Goal: Task Accomplishment & Management: Manage account settings

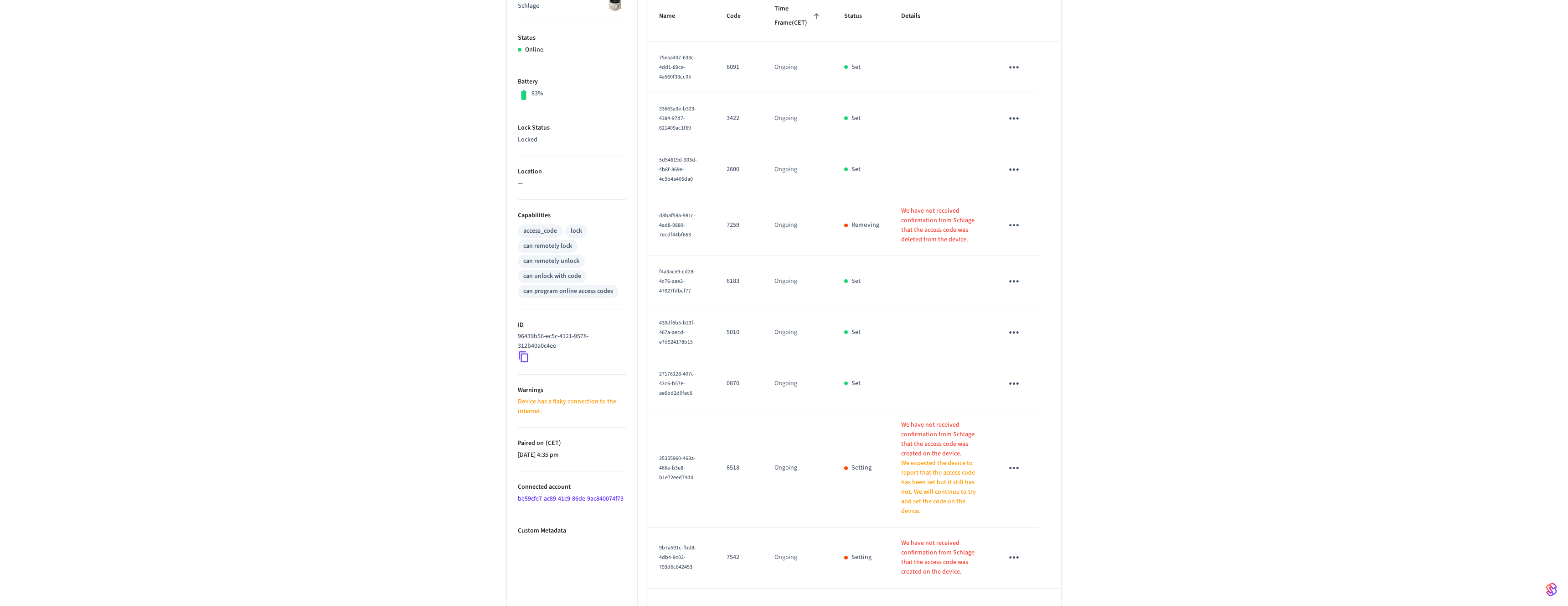
scroll to position [188, 0]
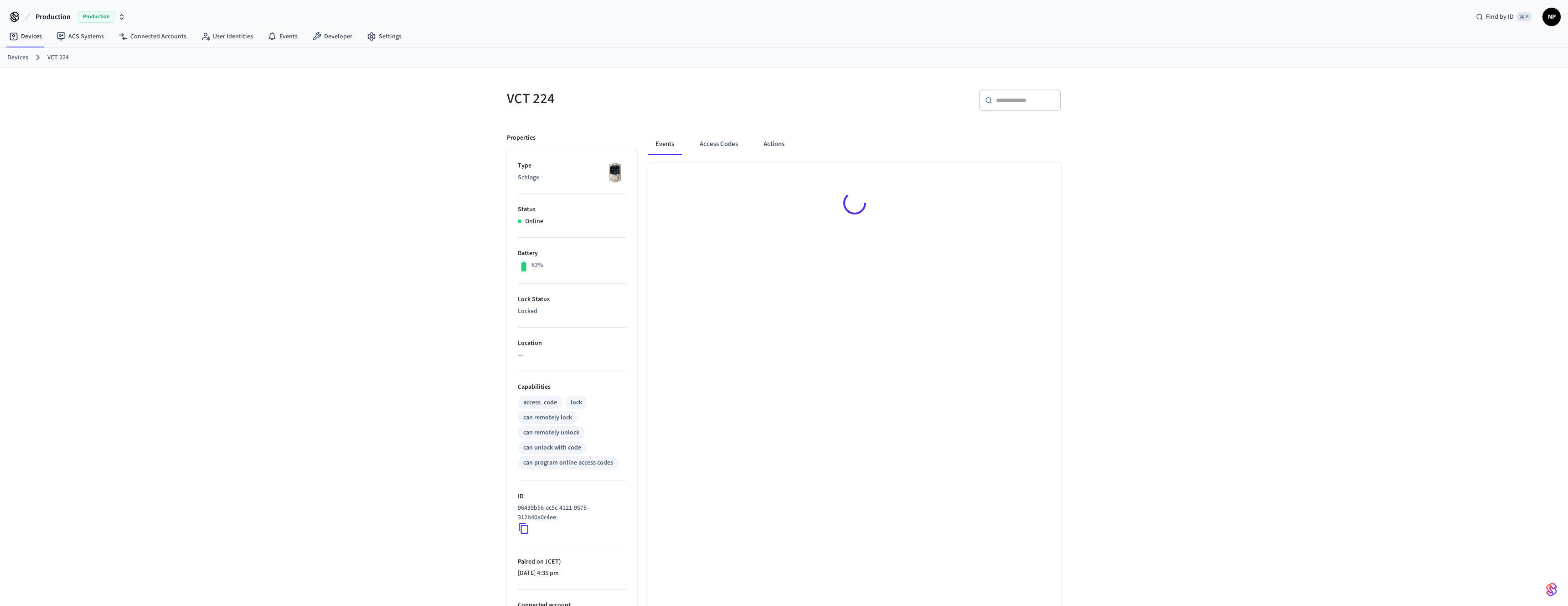
scroll to position [61, 0]
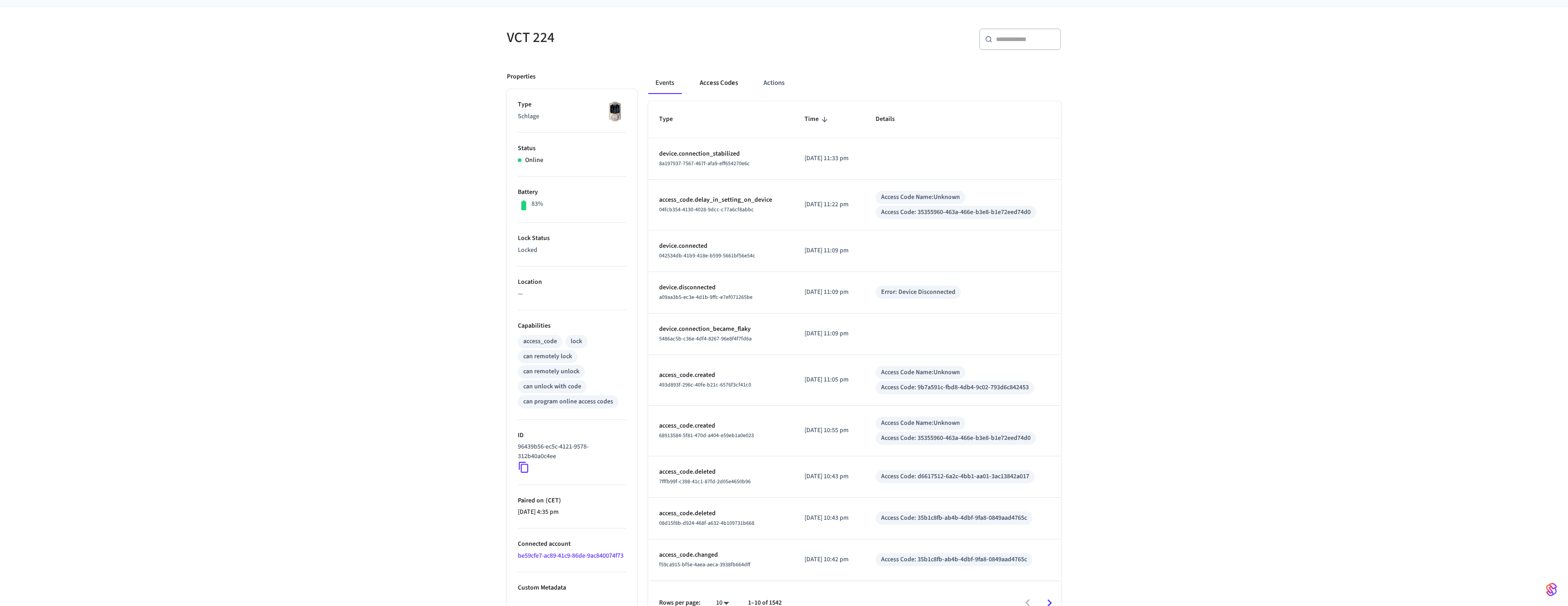
click at [721, 77] on button "Access Codes" at bounding box center [719, 83] width 53 height 22
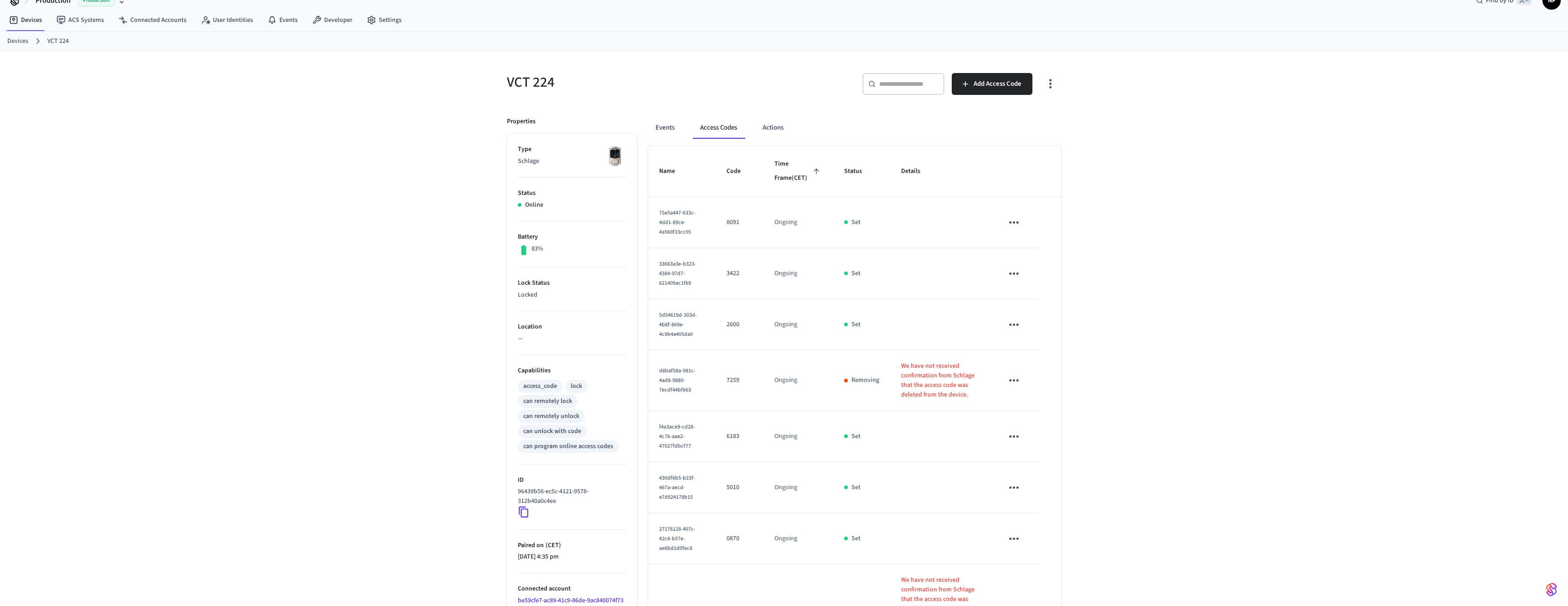
scroll to position [188, 0]
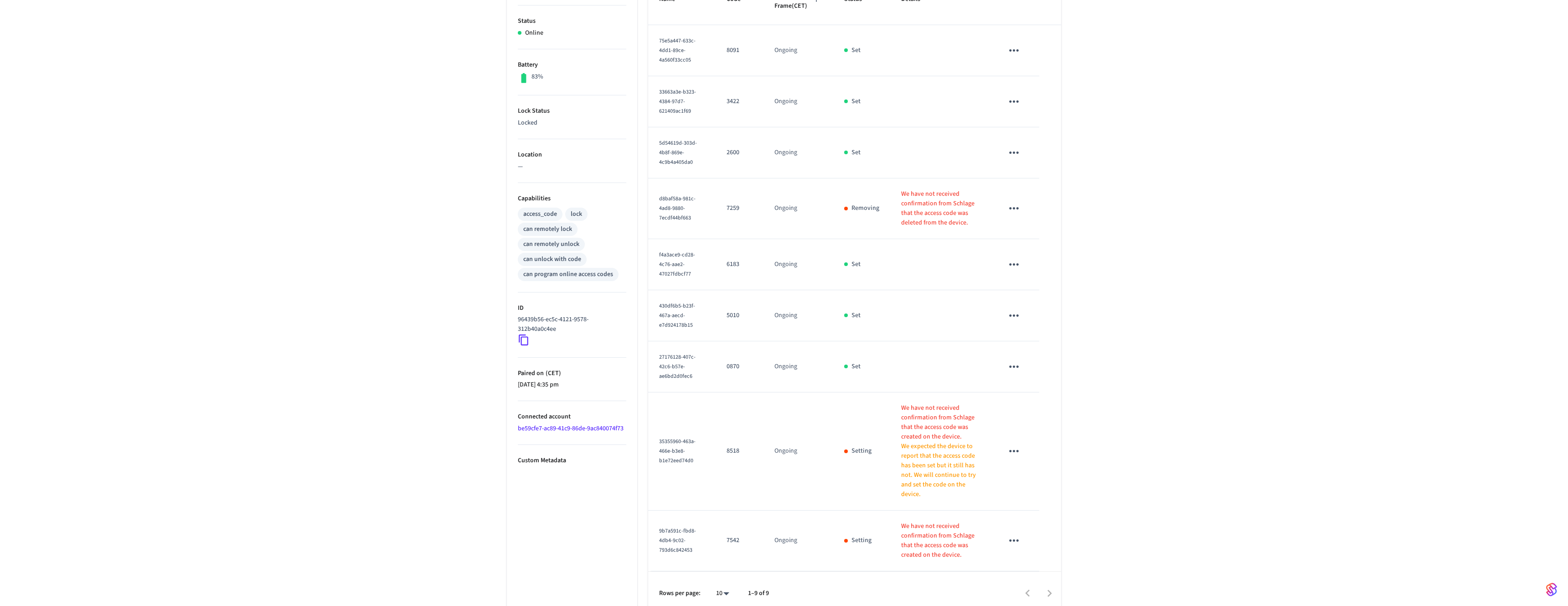
click at [1017, 215] on icon "sticky table" at bounding box center [1014, 208] width 14 height 14
click at [1024, 249] on icon at bounding box center [1025, 249] width 6 height 6
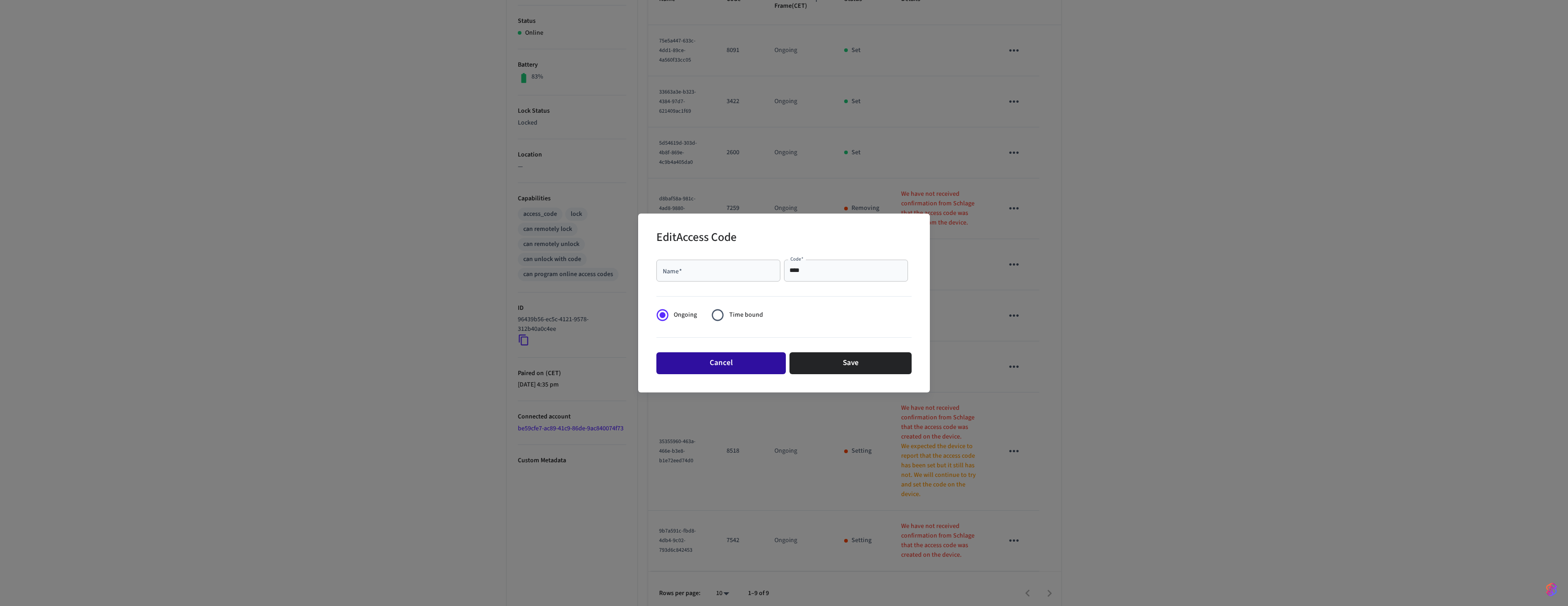
click at [750, 367] on button "Cancel" at bounding box center [721, 363] width 129 height 22
